Goal: Register for event/course

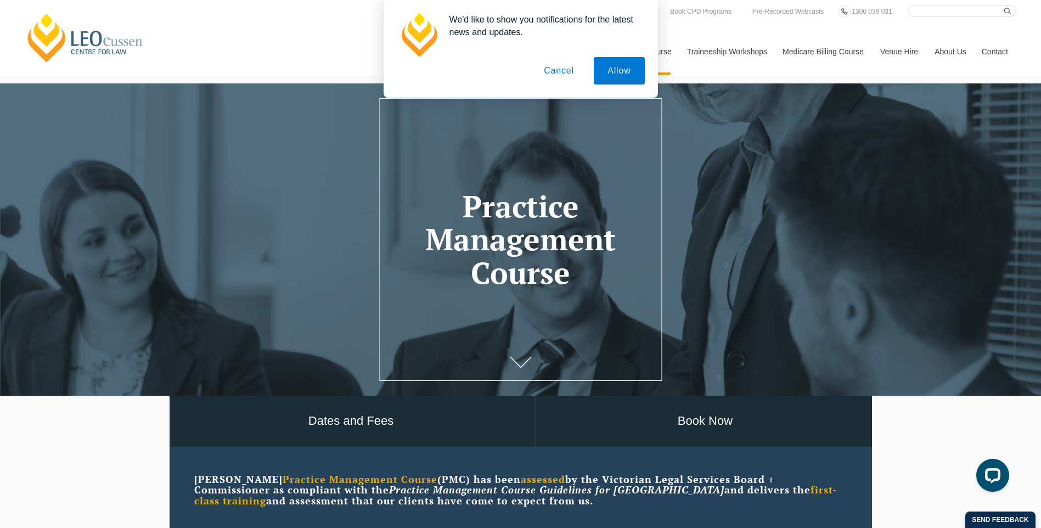
click at [577, 70] on button "Cancel" at bounding box center [559, 70] width 58 height 27
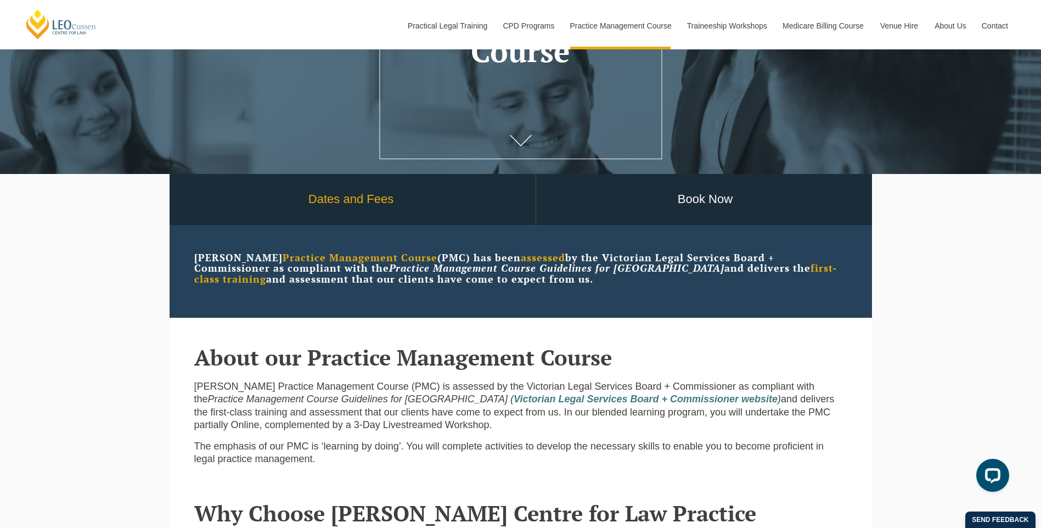
scroll to position [220, 0]
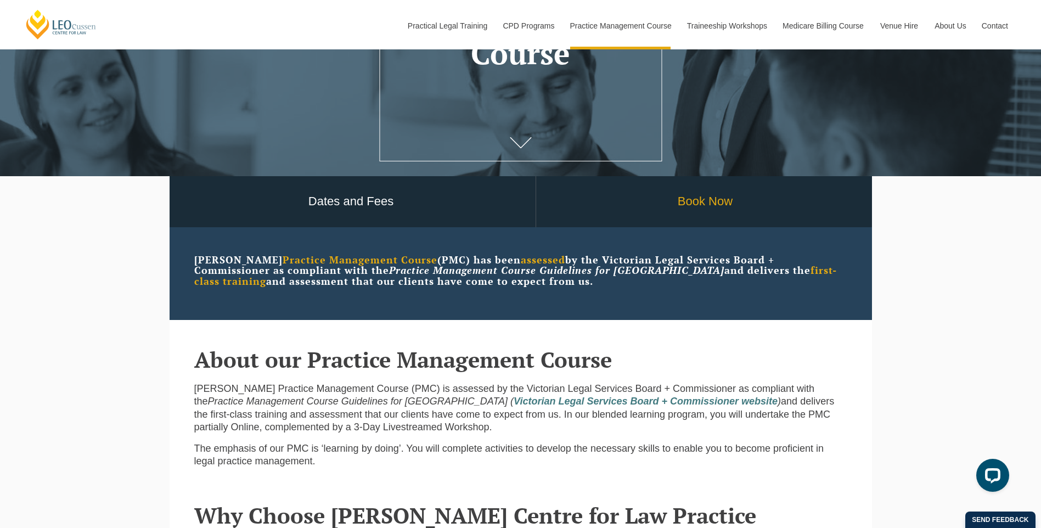
click at [692, 211] on link "Book Now" at bounding box center [705, 201] width 339 height 51
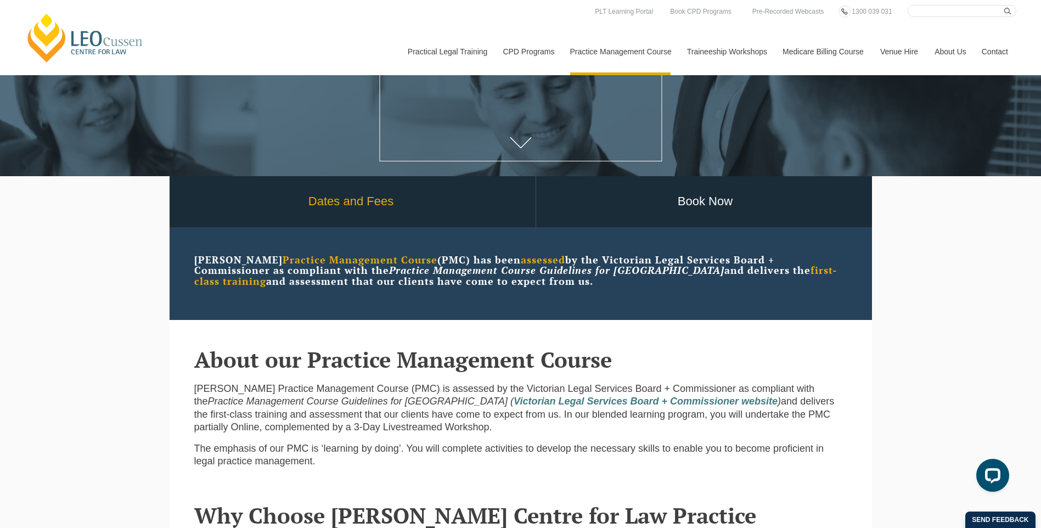
click at [352, 201] on link "Dates and Fees" at bounding box center [351, 201] width 369 height 51
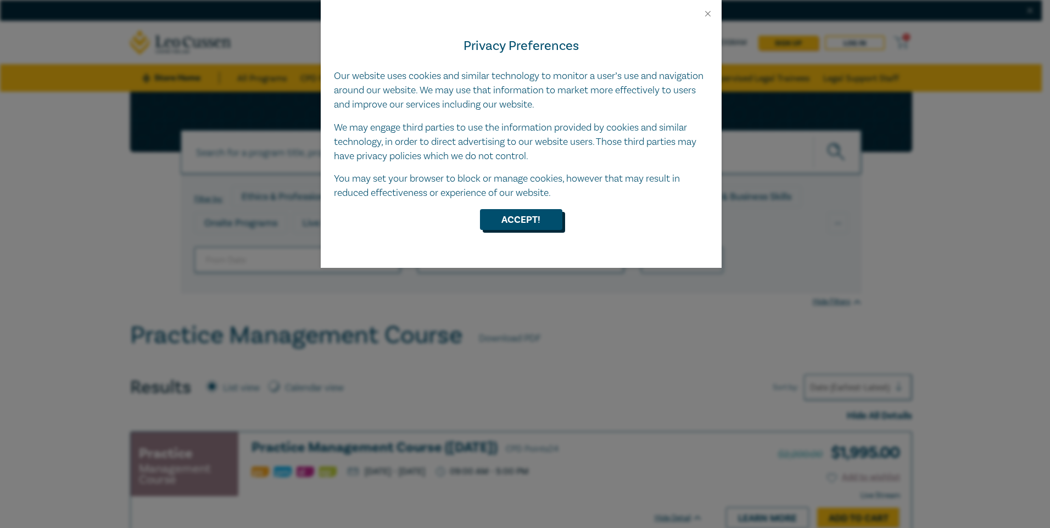
click at [526, 218] on button "Accept!" at bounding box center [521, 219] width 82 height 21
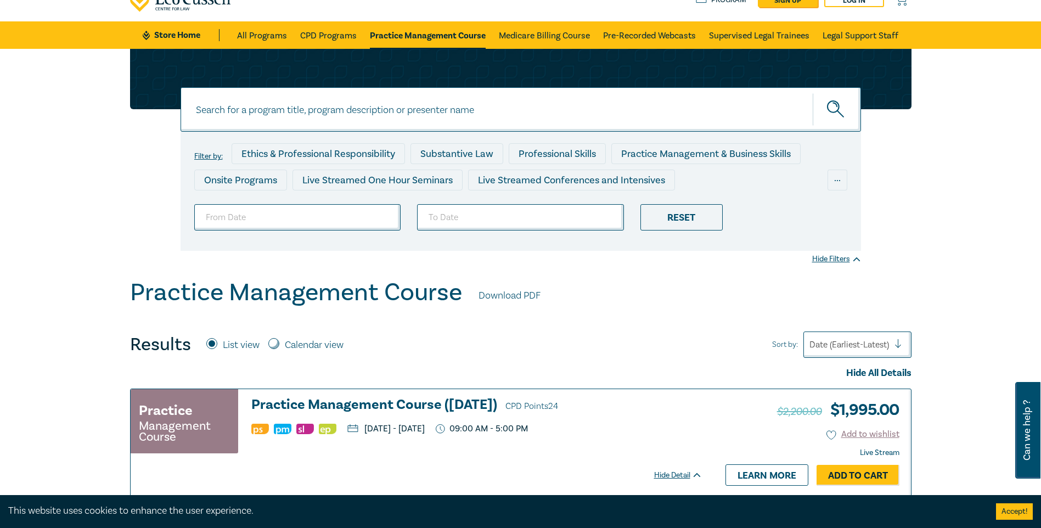
scroll to position [110, 0]
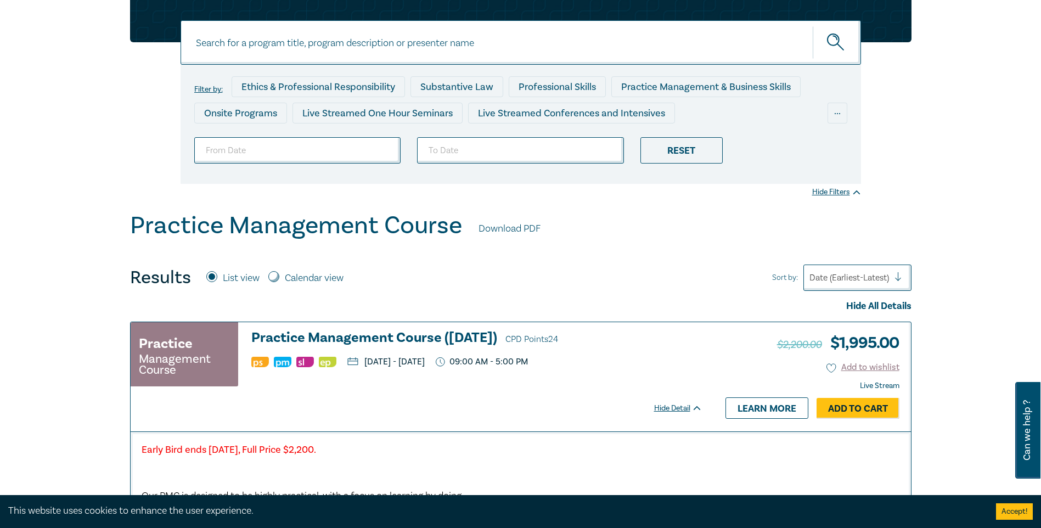
click at [74, 250] on div "Filter by: Ethics & Professional Responsibility Substantive Law Professional Sk…" at bounding box center [520, 454] width 1041 height 944
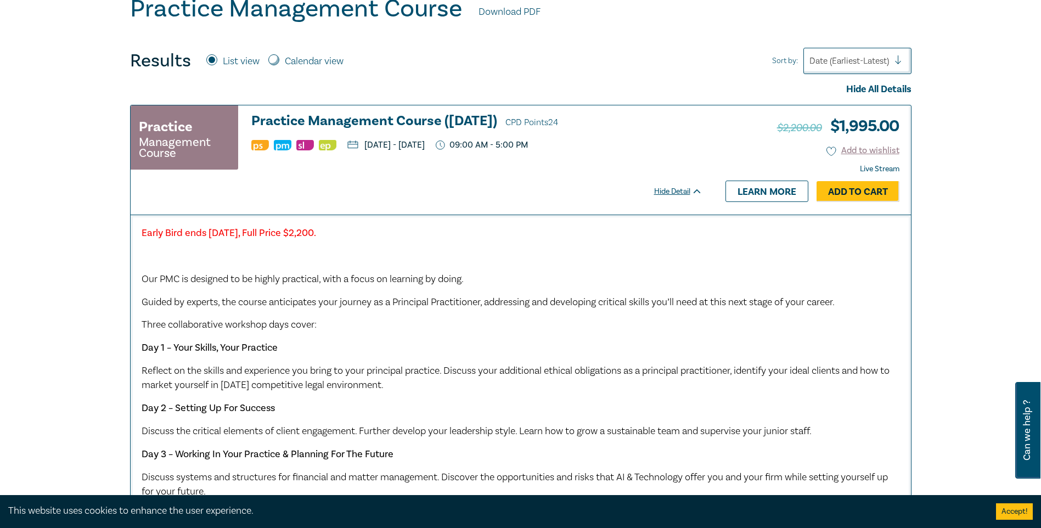
scroll to position [329, 0]
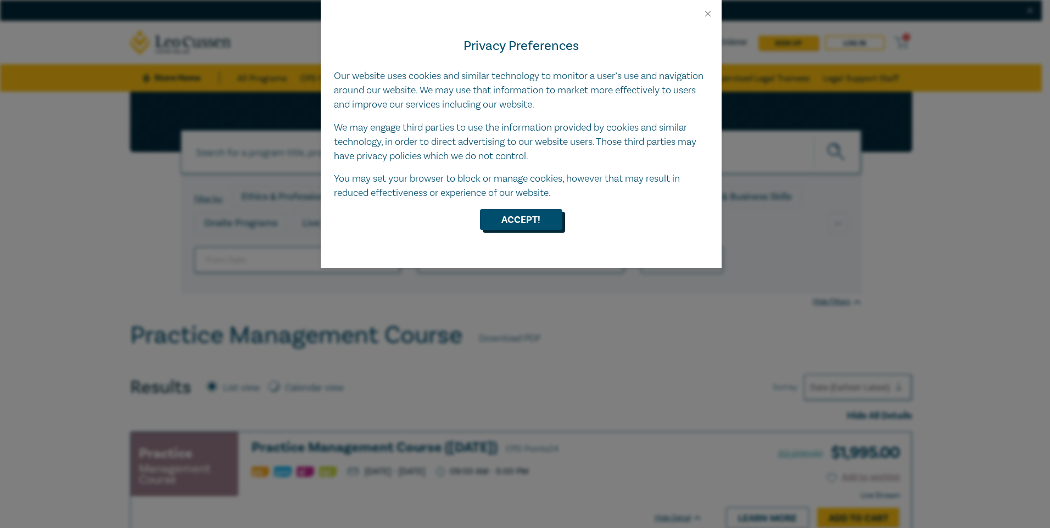
click at [546, 221] on button "Accept!" at bounding box center [521, 219] width 82 height 21
